Goal: Information Seeking & Learning: Learn about a topic

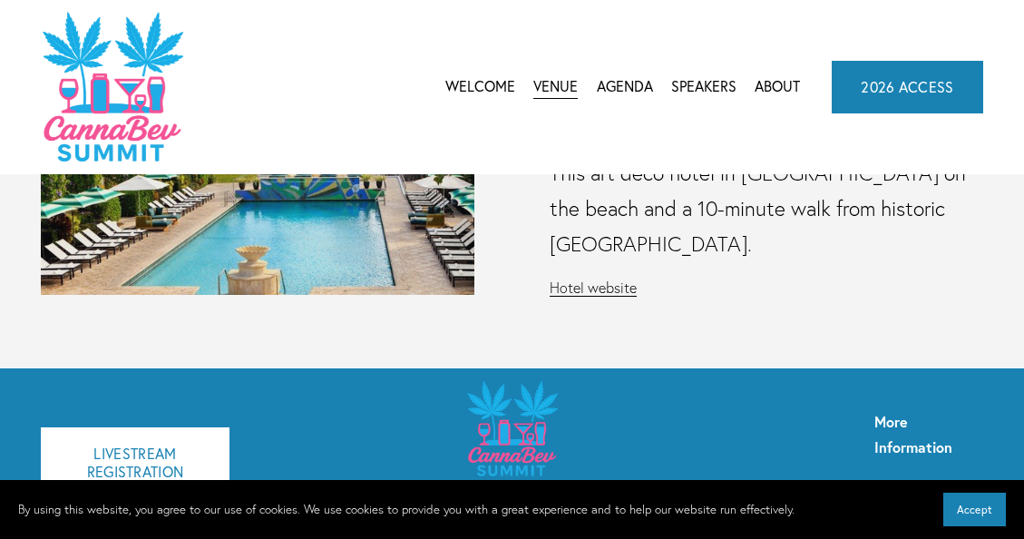
scroll to position [190, 0]
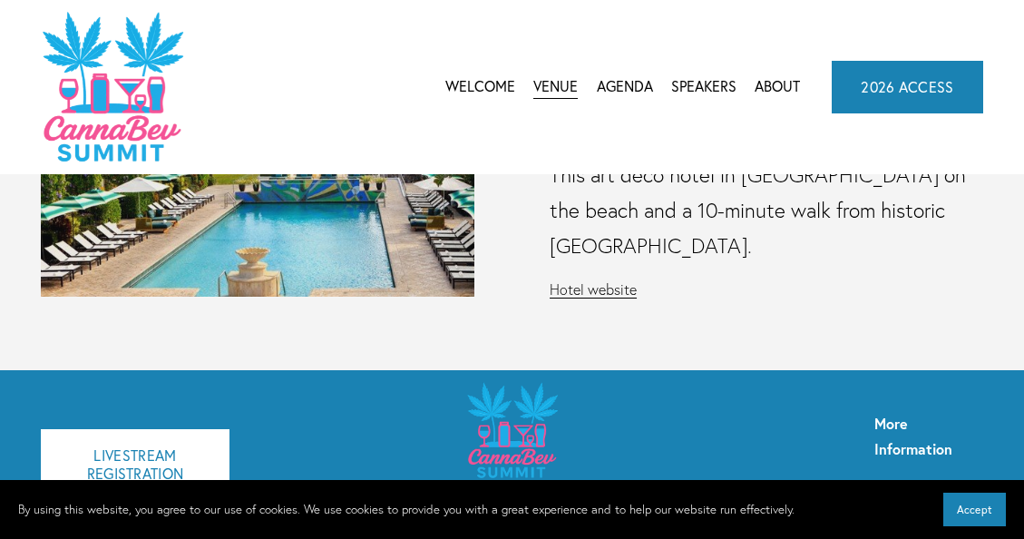
click at [475, 78] on link "Welcome" at bounding box center [480, 86] width 70 height 27
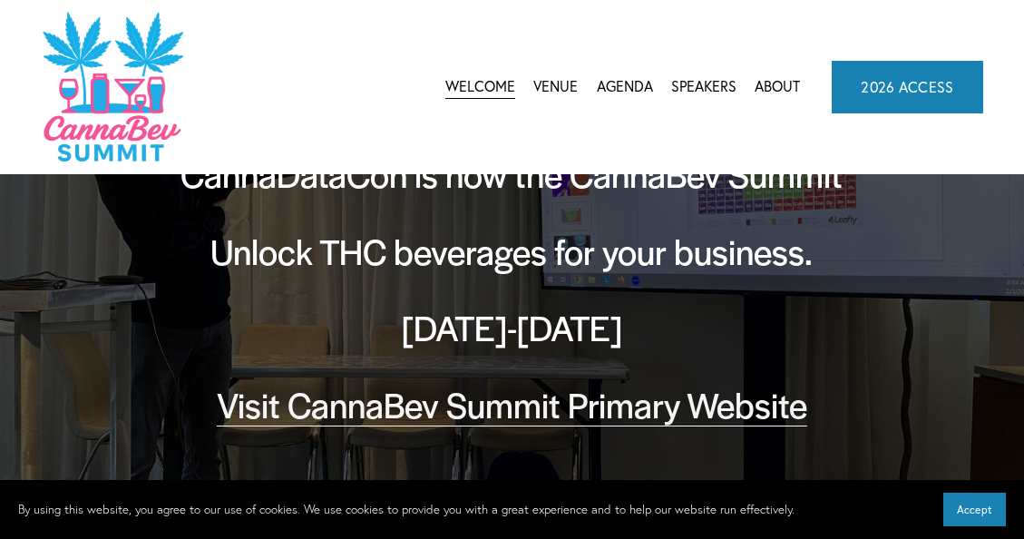
scroll to position [93, 0]
click at [621, 88] on span "Agenda" at bounding box center [625, 86] width 56 height 24
click at [0, 0] on span "CannaBev Summit 2026" at bounding box center [0, 0] width 0 height 0
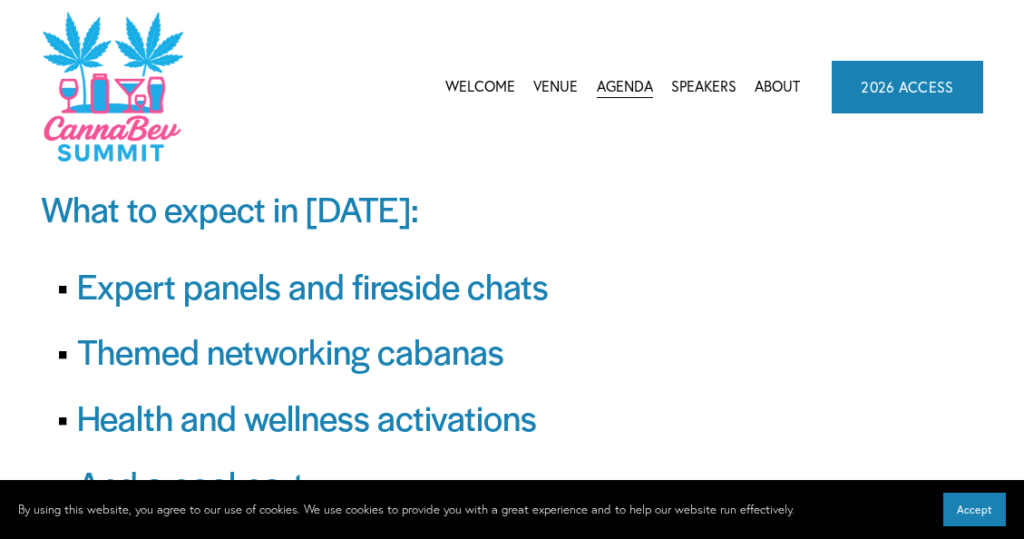
scroll to position [41, 0]
